Goal: Check status

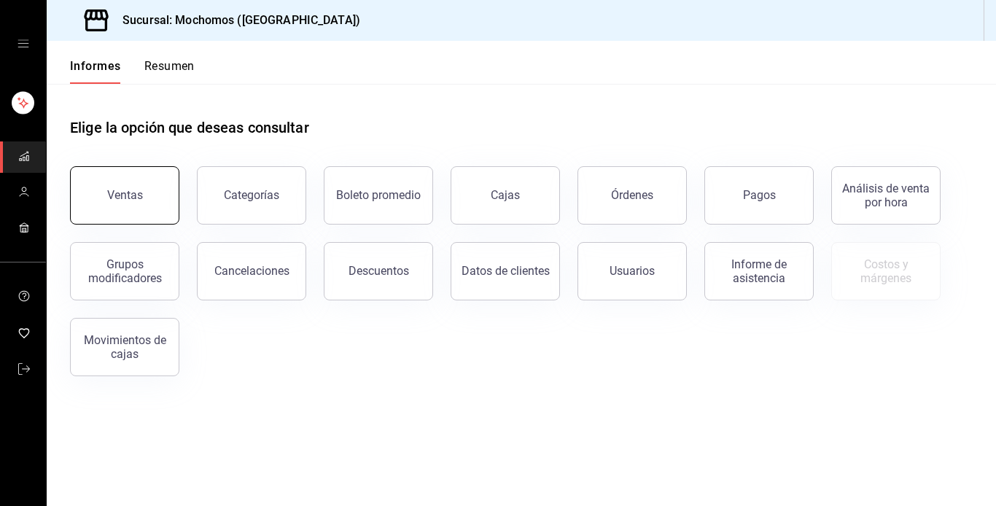
click at [142, 195] on button "Ventas" at bounding box center [124, 195] width 109 height 58
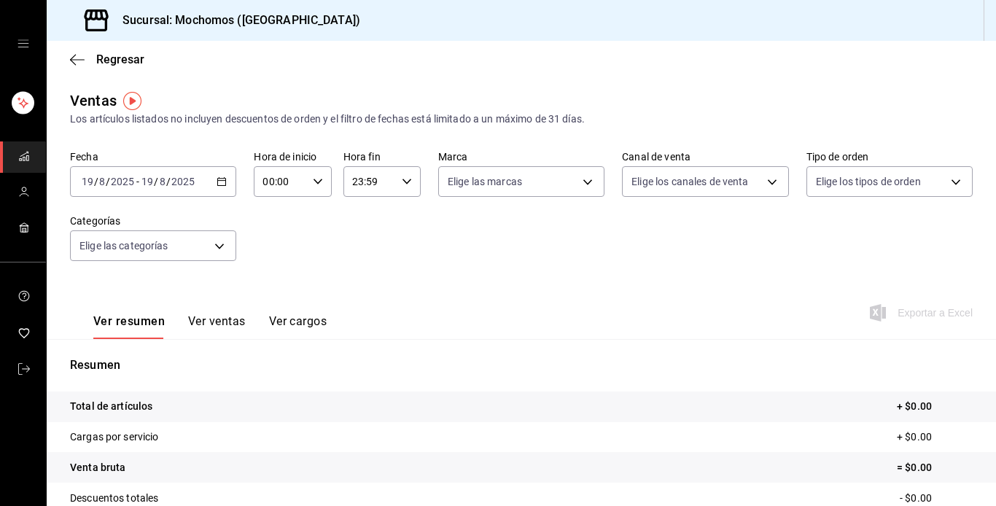
click at [217, 185] on icon "button" at bounding box center [222, 182] width 10 height 10
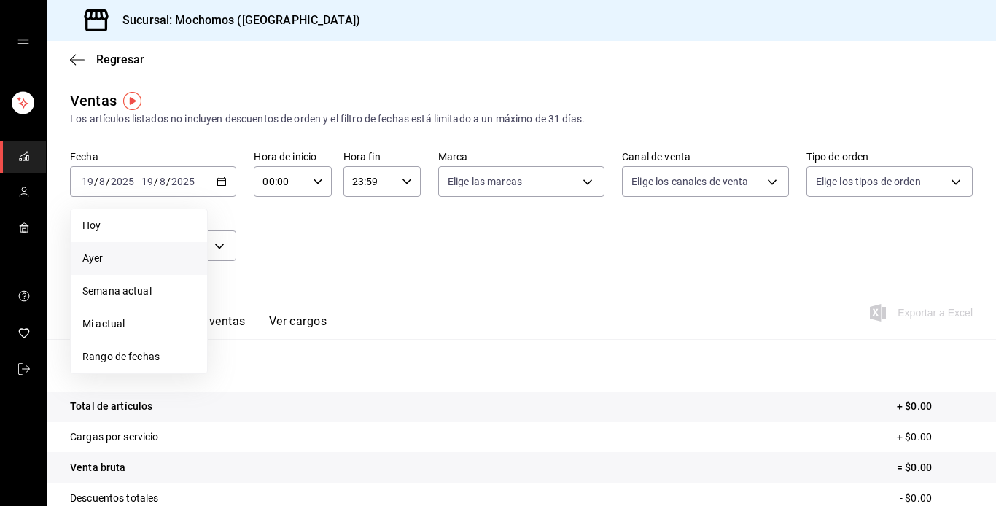
click at [109, 256] on span "Ayer" at bounding box center [138, 258] width 113 height 15
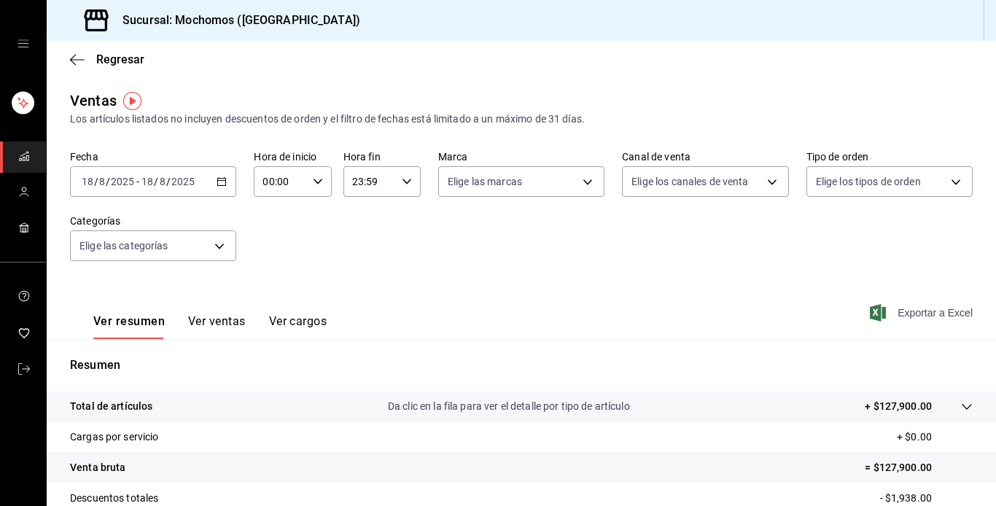
click at [871, 311] on icon "button" at bounding box center [878, 313] width 16 height 18
